Goal: Task Accomplishment & Management: Manage account settings

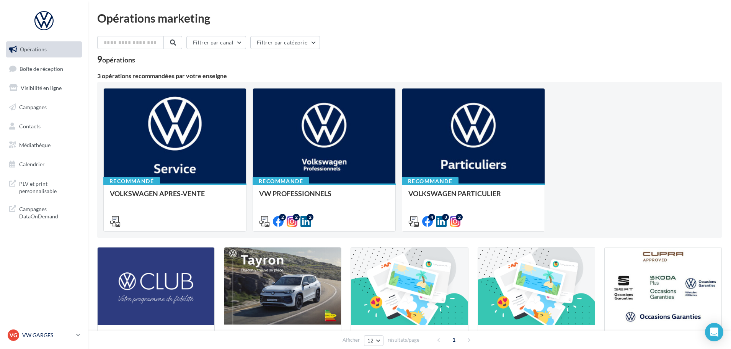
click at [76, 334] on link "VG VW GARGES vw-gar-gvf" at bounding box center [44, 335] width 76 height 15
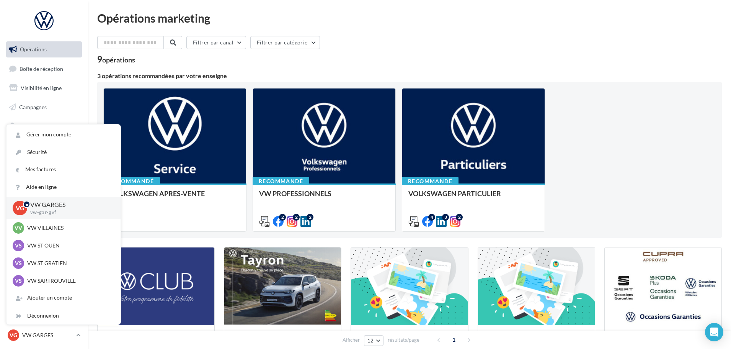
click at [118, 337] on div "Afficher 12 12 24 48 96 résultats/page 1" at bounding box center [409, 339] width 643 height 18
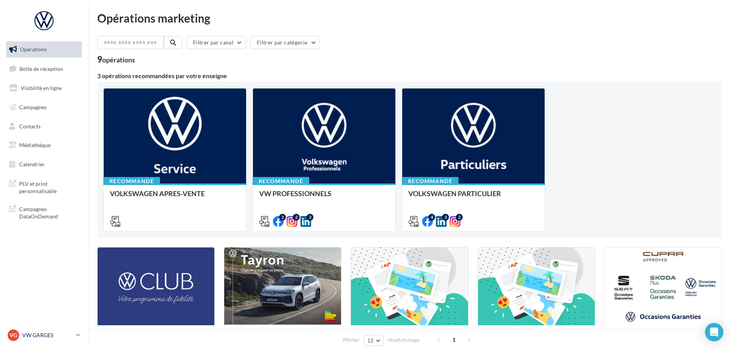
click at [77, 334] on icon at bounding box center [78, 335] width 4 height 7
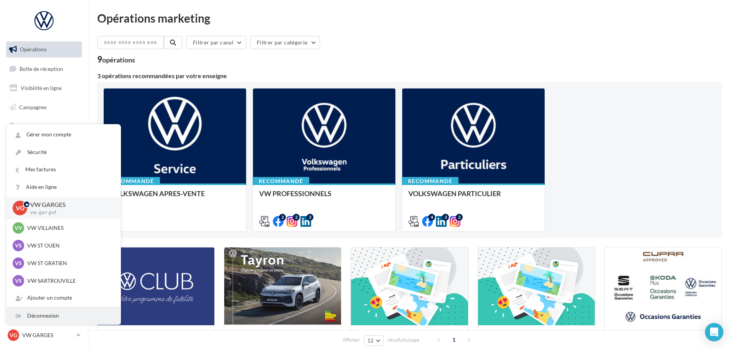
click at [43, 313] on div "Déconnexion" at bounding box center [64, 315] width 114 height 17
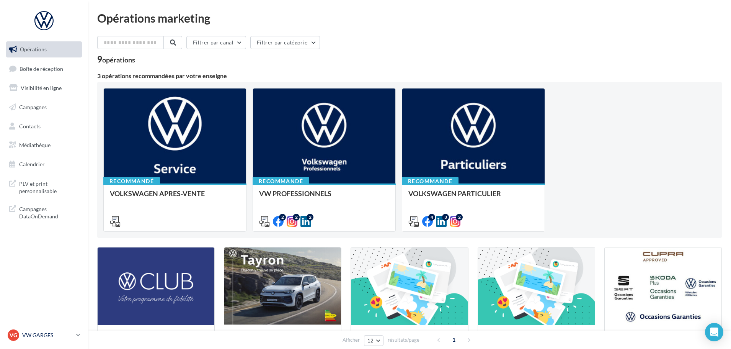
click at [43, 335] on p "VW GARGES" at bounding box center [47, 335] width 51 height 8
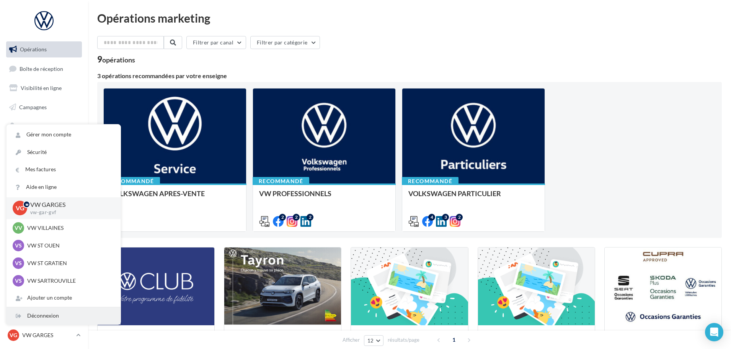
click at [43, 315] on div "Déconnexion" at bounding box center [64, 315] width 114 height 17
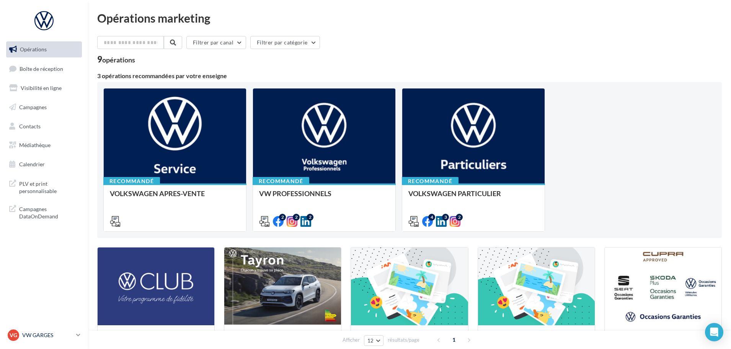
click at [41, 337] on p "VW GARGES" at bounding box center [47, 335] width 51 height 8
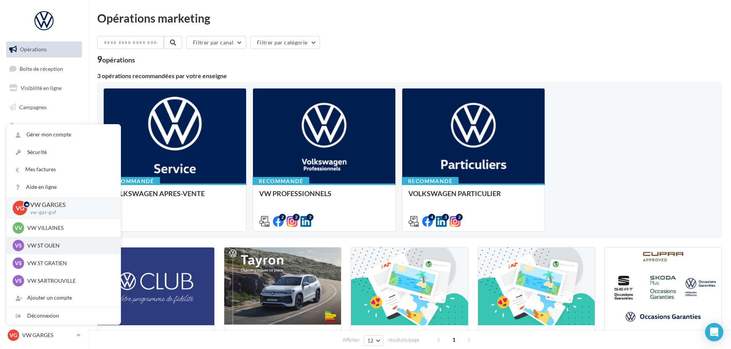
click at [44, 242] on p "VW ST OUEN" at bounding box center [69, 246] width 84 height 8
